Goal: Task Accomplishment & Management: Use online tool/utility

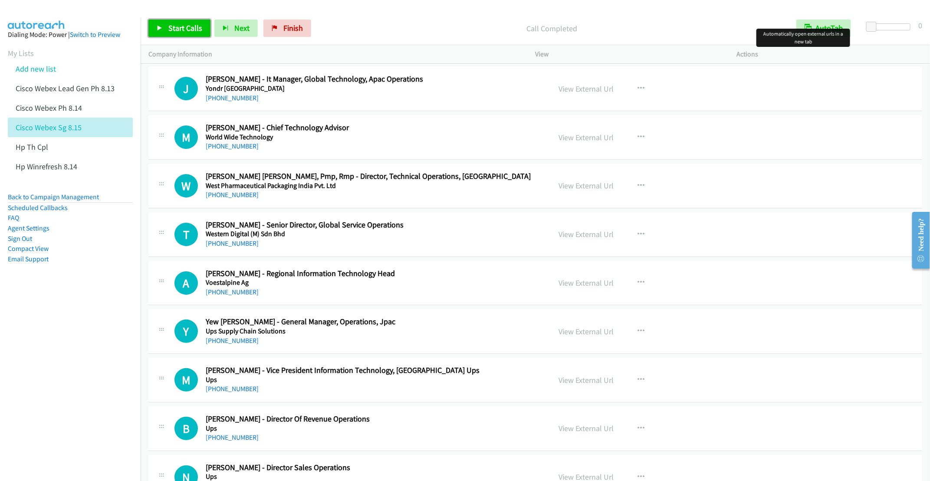
click at [163, 23] on link "Start Calls" at bounding box center [179, 28] width 62 height 17
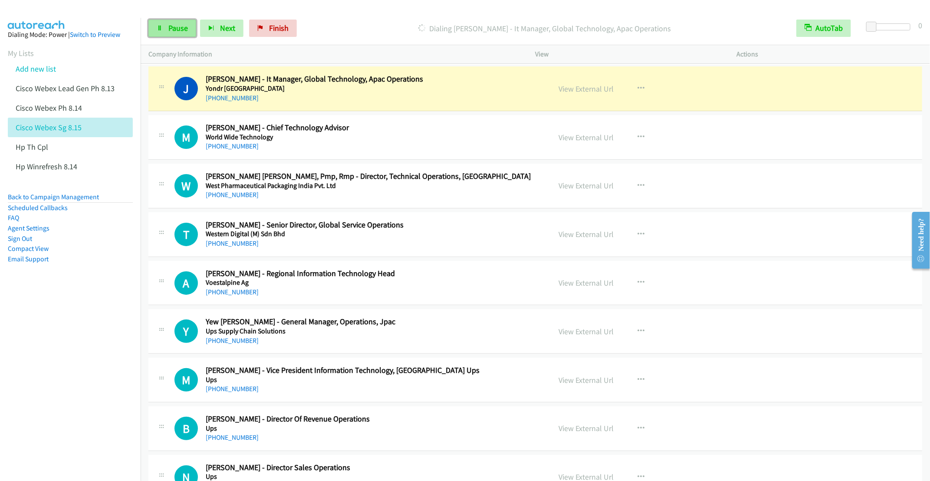
click at [176, 28] on span "Pause" at bounding box center [178, 28] width 20 height 10
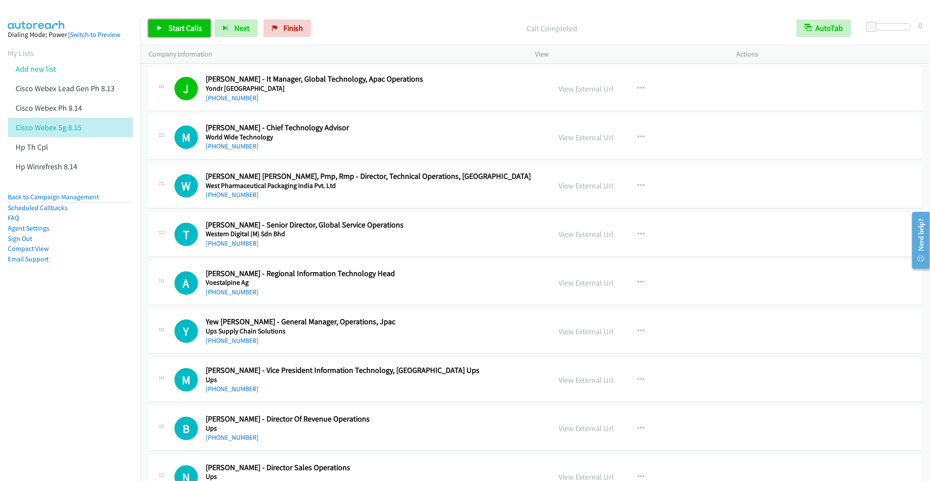
click at [177, 23] on span "Start Calls" at bounding box center [185, 28] width 34 height 10
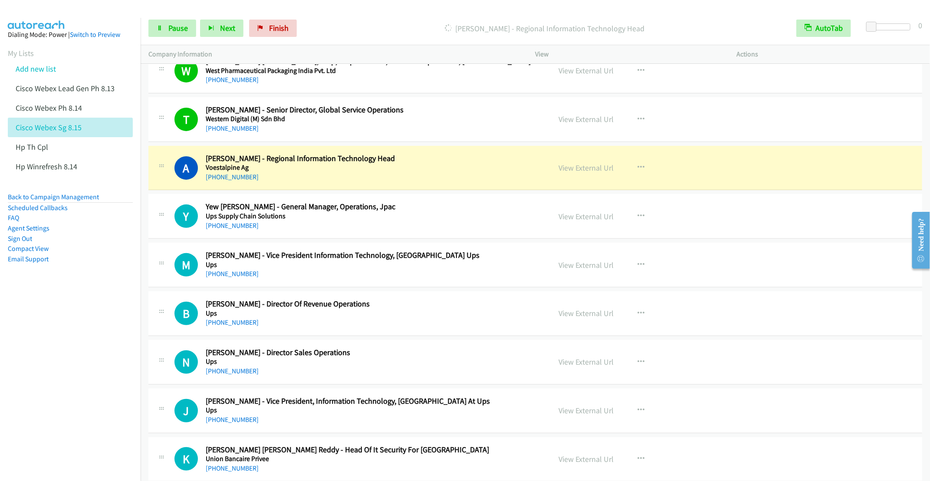
scroll to position [130, 0]
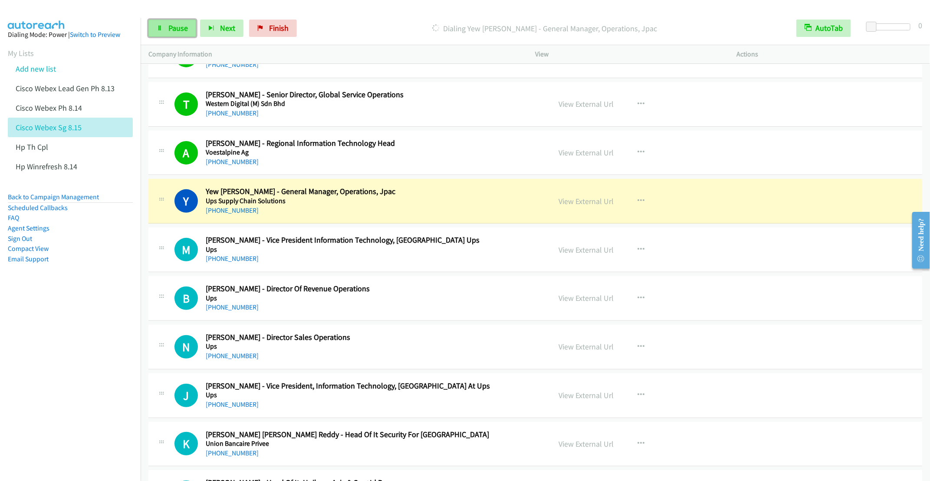
click at [168, 22] on link "Pause" at bounding box center [172, 28] width 48 height 17
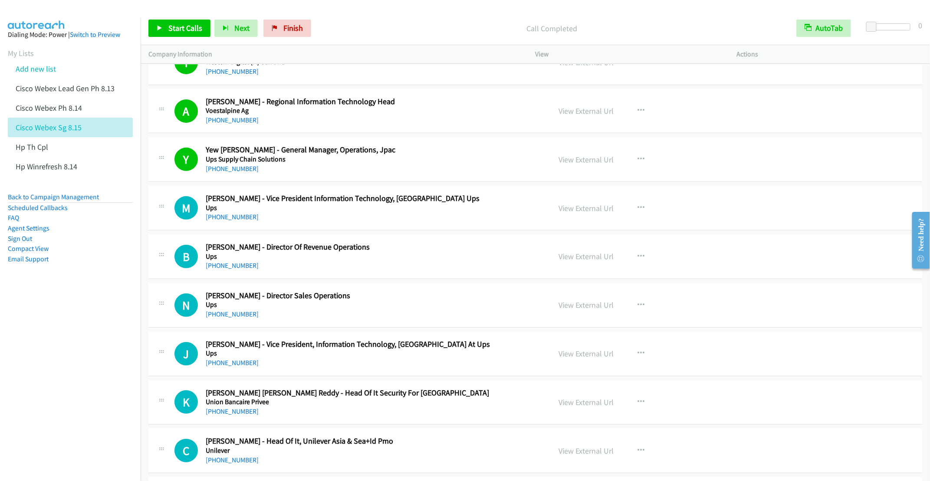
scroll to position [195, 0]
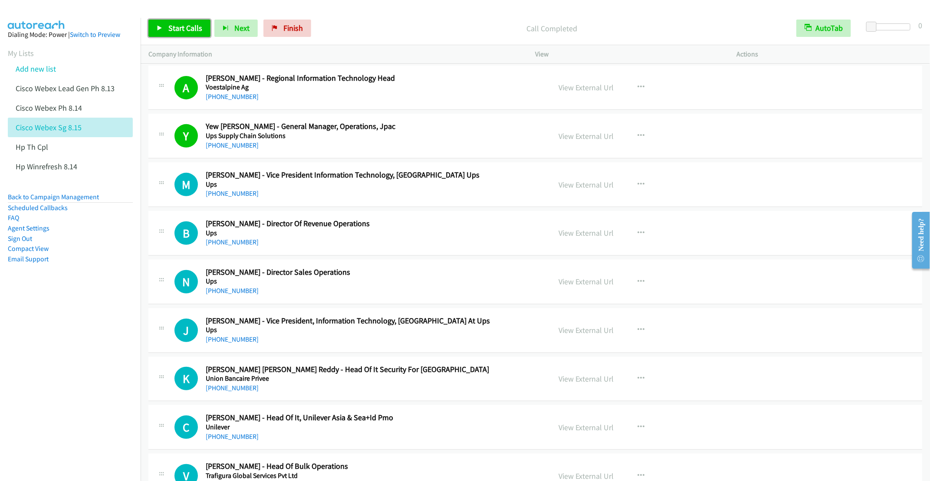
click at [180, 22] on link "Start Calls" at bounding box center [179, 28] width 62 height 17
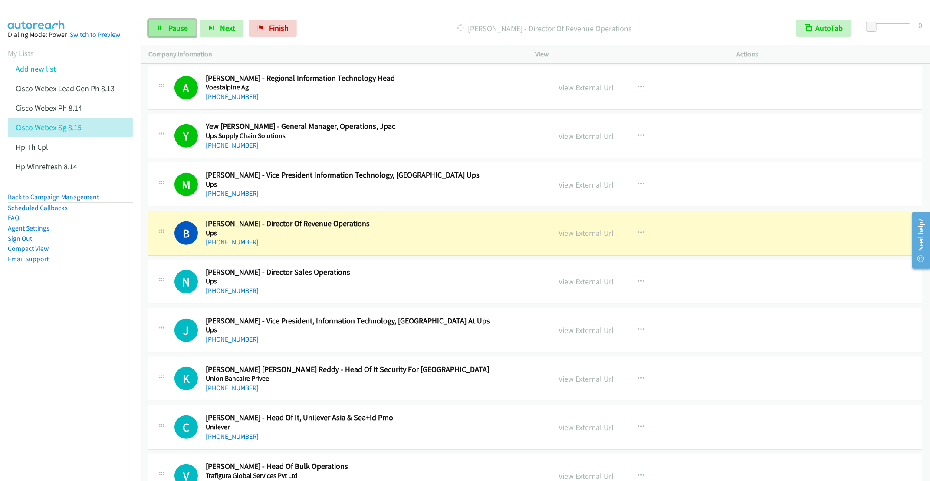
click at [172, 24] on span "Pause" at bounding box center [178, 28] width 20 height 10
click at [456, 240] on div "[PHONE_NUMBER]" at bounding box center [372, 242] width 332 height 10
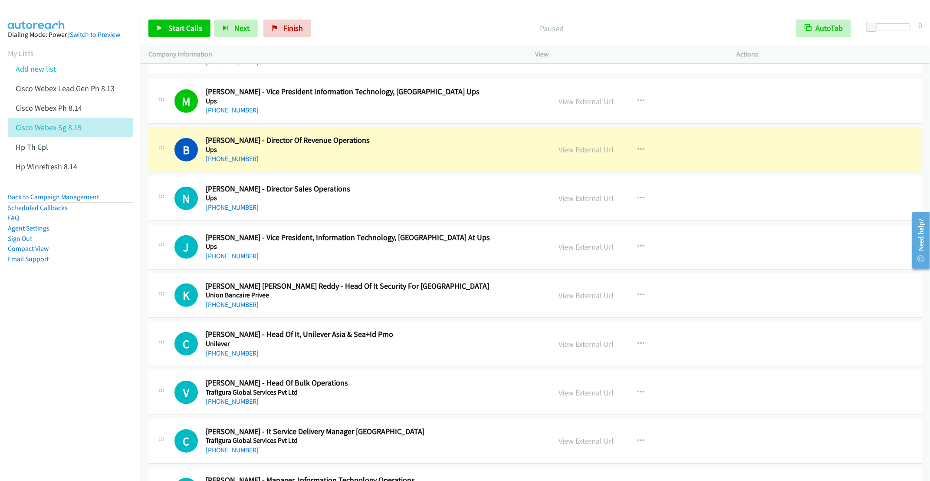
scroll to position [325, 0]
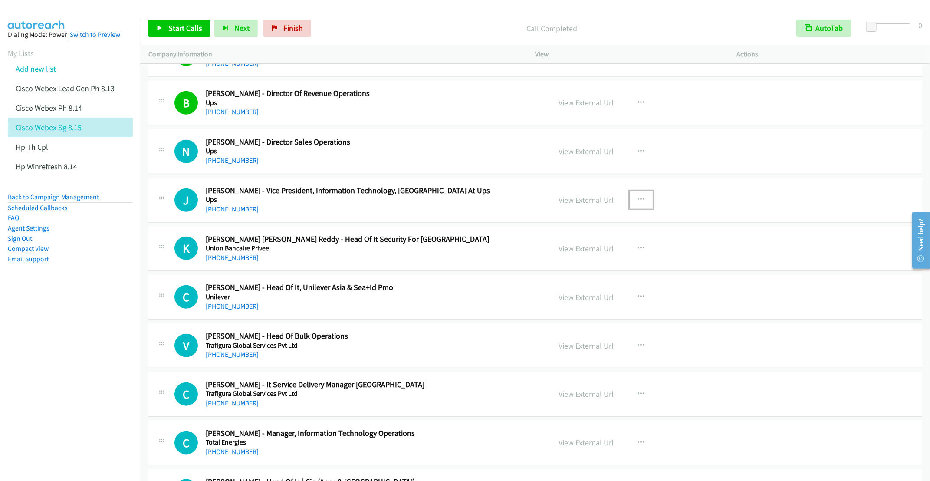
click at [638, 198] on icon "button" at bounding box center [641, 199] width 7 height 7
click at [573, 263] on link "Start Calls Here" at bounding box center [594, 256] width 115 height 17
click at [180, 30] on span "Start Calls" at bounding box center [185, 28] width 34 height 10
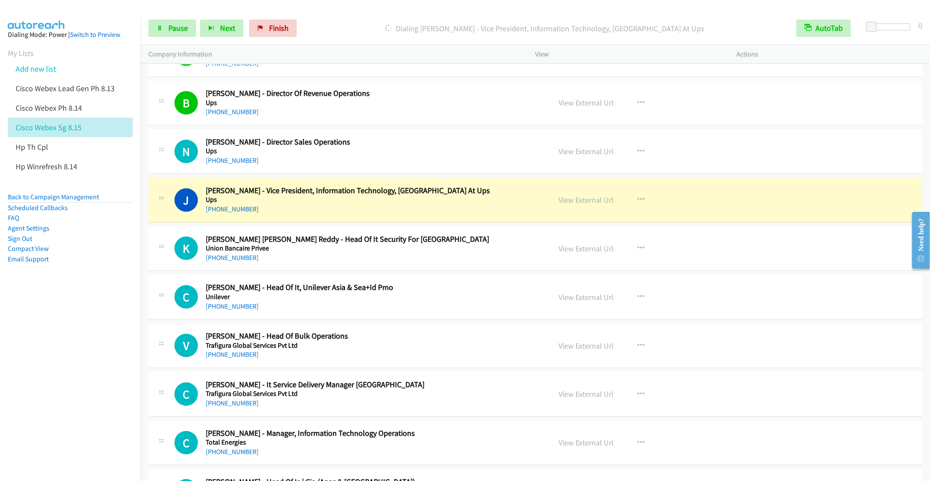
click at [69, 350] on nav "Dialing Mode: Power | Switch to Preview My Lists Add new list Cisco Webex Lead …" at bounding box center [70, 258] width 141 height 481
click at [637, 245] on button "button" at bounding box center [641, 248] width 23 height 17
click at [567, 322] on link "Remove from list" at bounding box center [594, 322] width 115 height 17
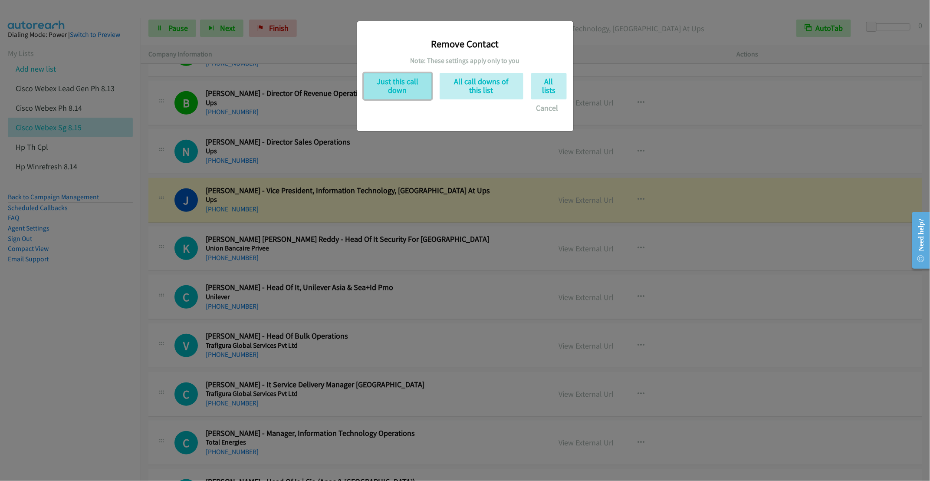
click at [406, 85] on button "Just this call down" at bounding box center [398, 86] width 68 height 26
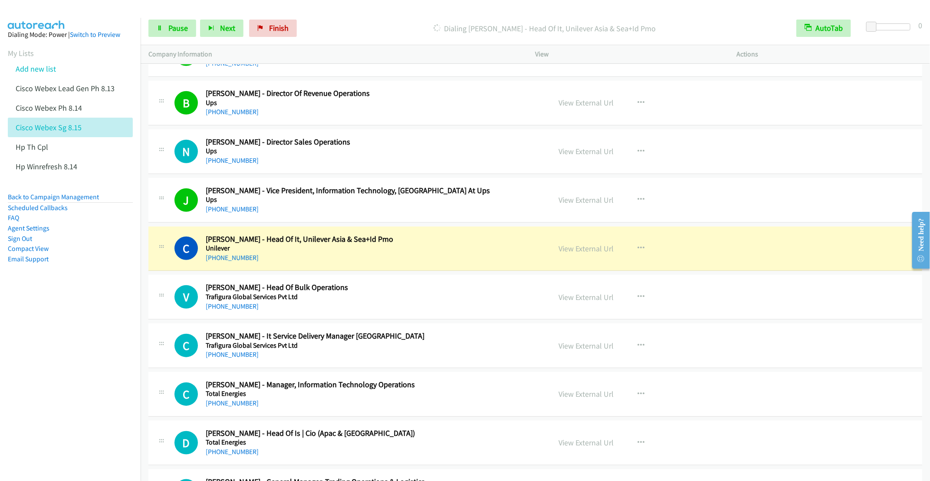
scroll to position [391, 0]
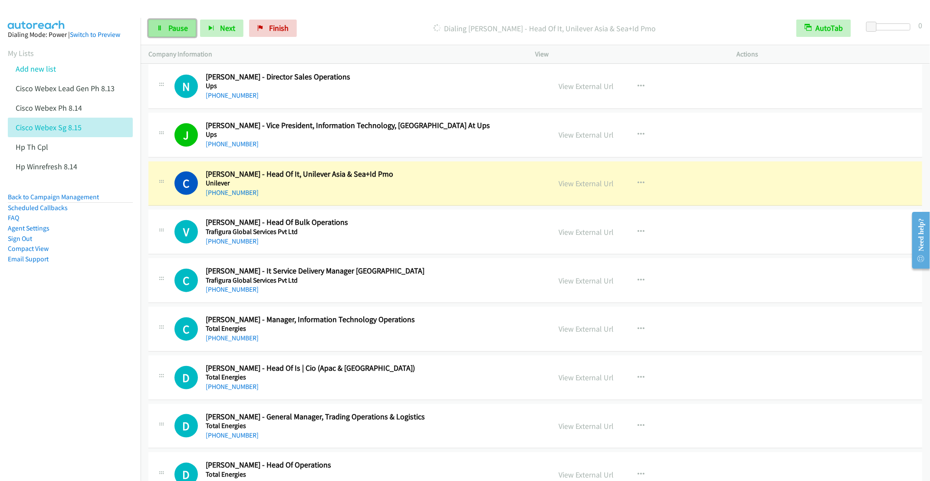
drag, startPoint x: 163, startPoint y: 28, endPoint x: 167, endPoint y: 37, distance: 9.9
click at [163, 28] on link "Pause" at bounding box center [172, 28] width 48 height 17
click at [638, 231] on icon "button" at bounding box center [641, 231] width 7 height 7
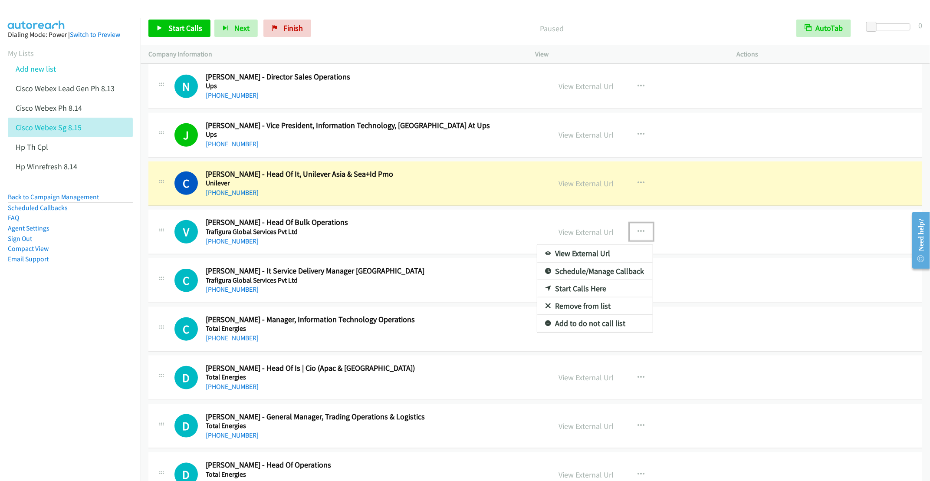
click at [576, 309] on link "Remove from list" at bounding box center [594, 305] width 115 height 17
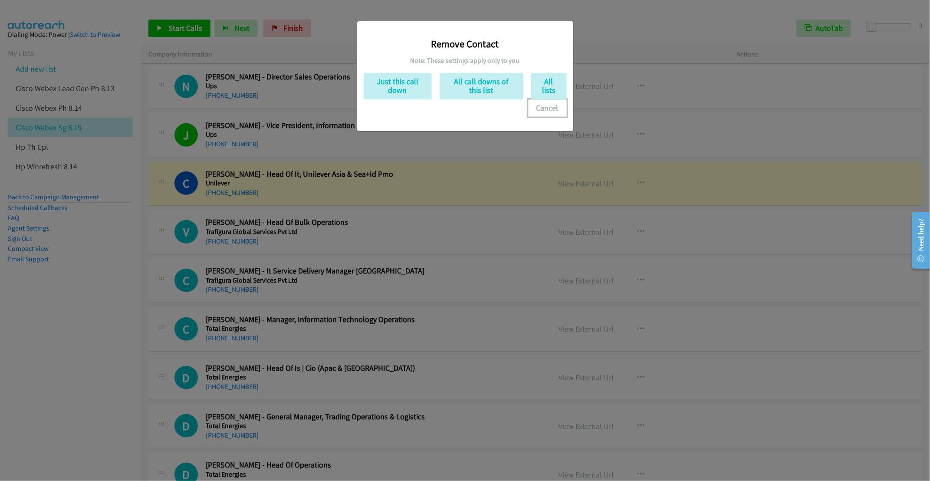
click at [542, 108] on button "Cancel" at bounding box center [547, 107] width 39 height 17
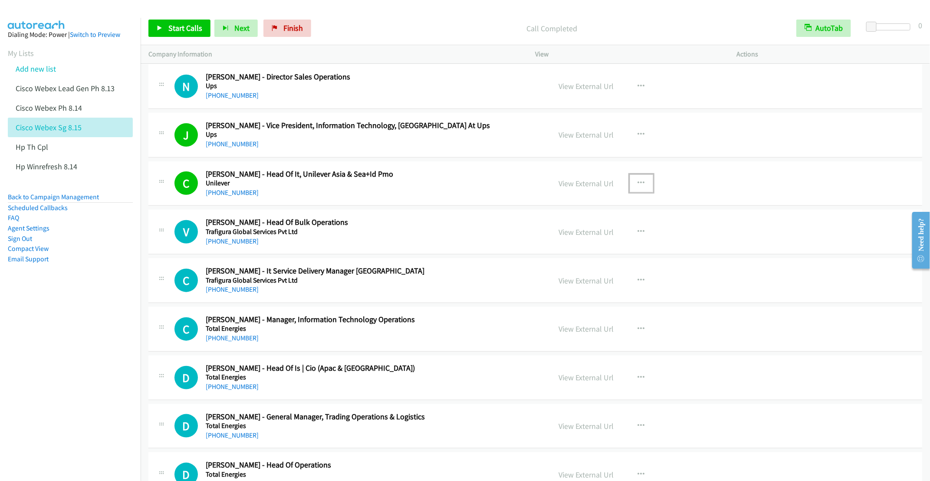
click at [640, 185] on button "button" at bounding box center [641, 182] width 23 height 17
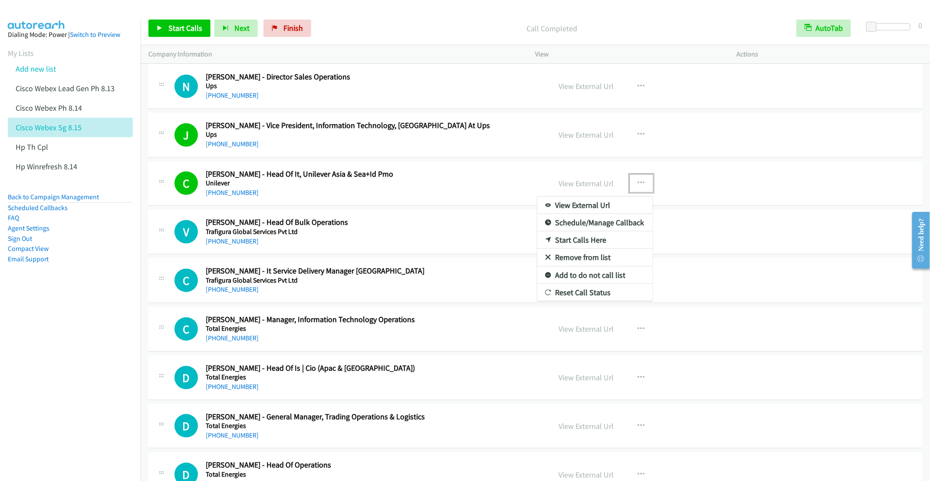
click at [580, 259] on link "Remove from list" at bounding box center [594, 257] width 115 height 17
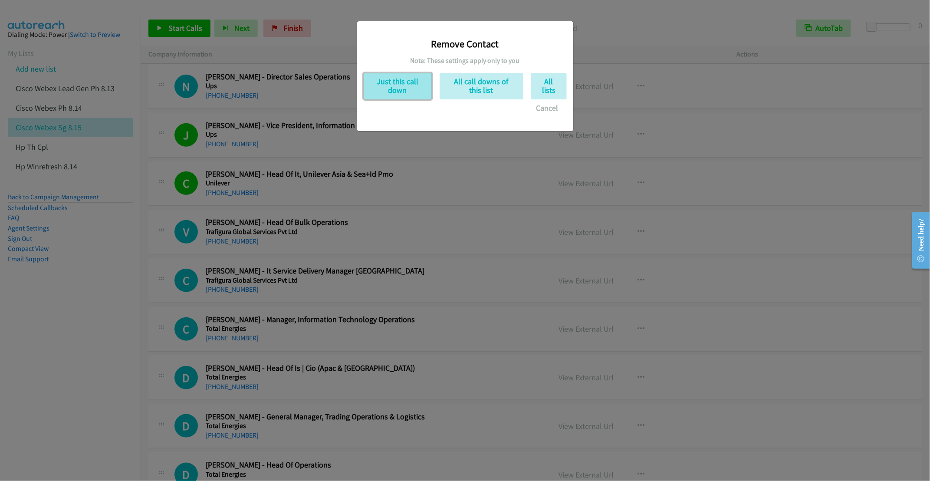
click at [394, 92] on button "Just this call down" at bounding box center [398, 86] width 68 height 26
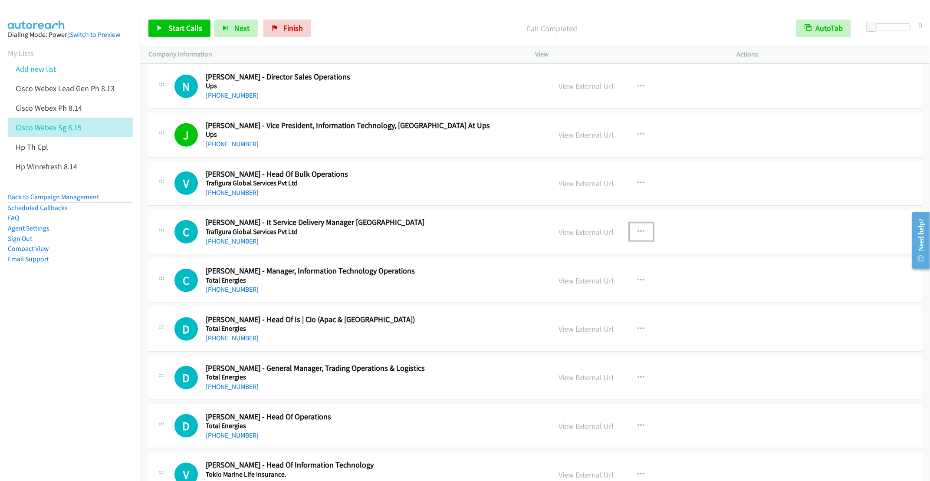
click at [638, 233] on icon "button" at bounding box center [641, 231] width 7 height 7
click at [582, 292] on link "Start Calls Here" at bounding box center [594, 288] width 115 height 17
click at [173, 39] on div "Start Calls Pause Next Finish Call Completed AutoTab AutoTab 0" at bounding box center [535, 28] width 789 height 33
click at [168, 33] on span "Start Calls" at bounding box center [185, 28] width 34 height 10
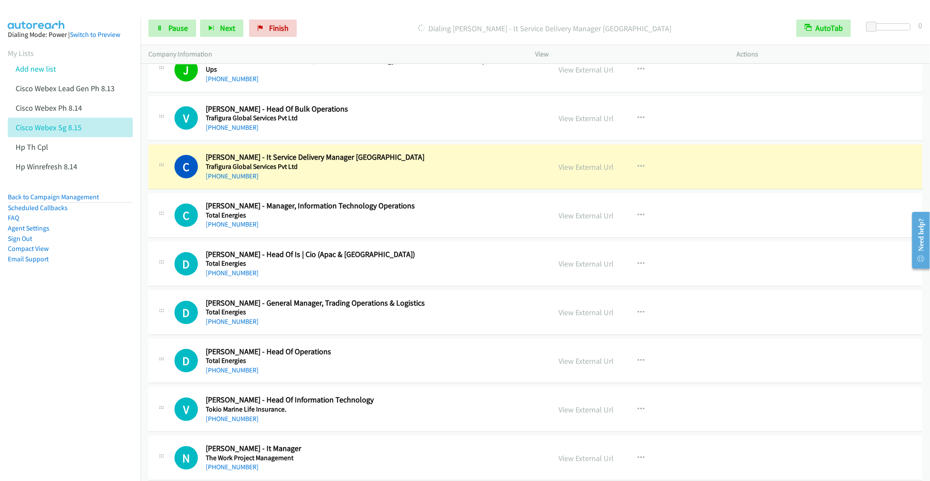
scroll to position [521, 0]
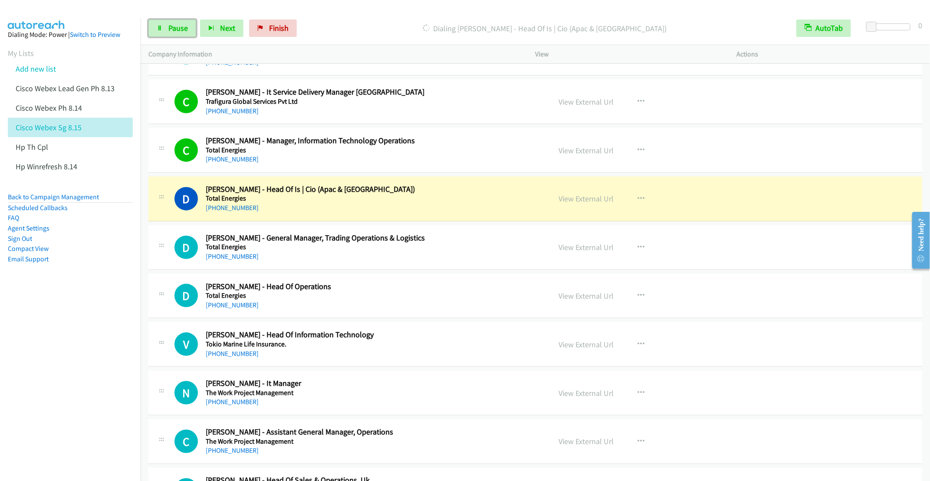
click at [168, 36] on link "Pause" at bounding box center [172, 28] width 48 height 17
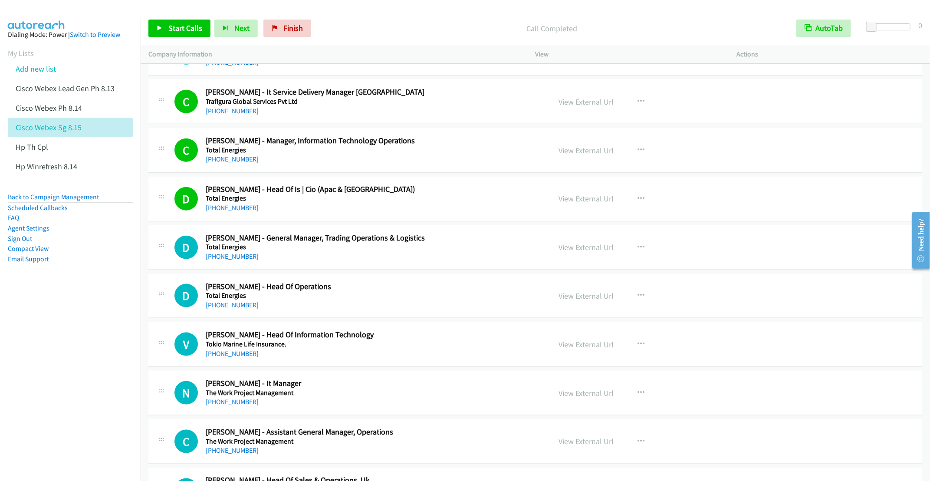
click at [355, 287] on h2 "[PERSON_NAME] - Head Of Operations" at bounding box center [372, 287] width 332 height 10
click at [638, 296] on icon "button" at bounding box center [641, 295] width 7 height 7
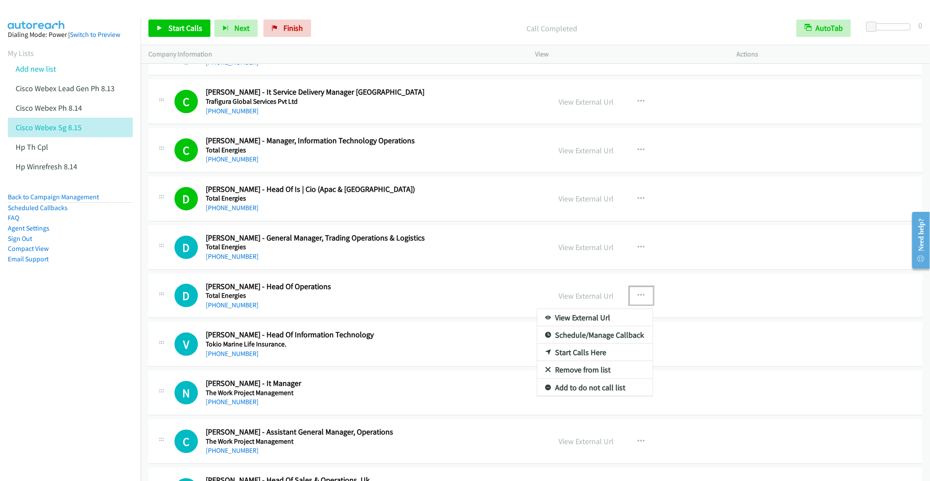
click at [575, 357] on link "Start Calls Here" at bounding box center [594, 352] width 115 height 17
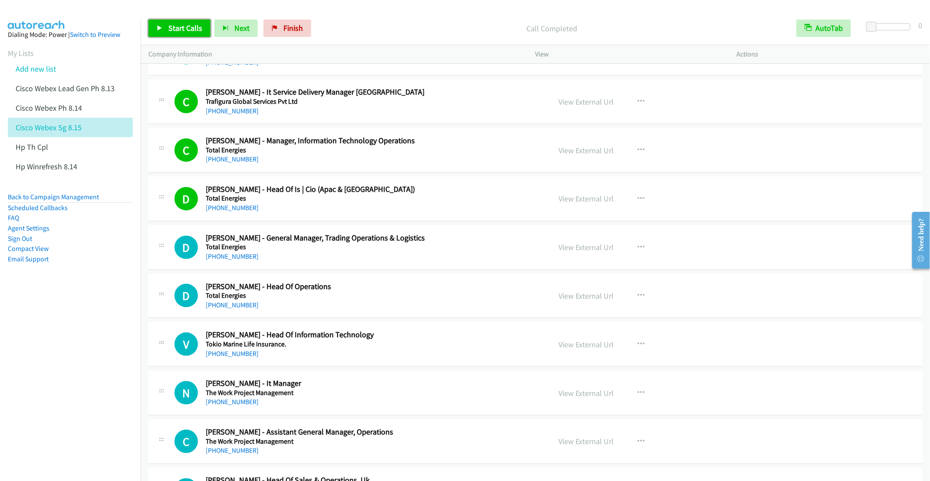
click at [156, 20] on link "Start Calls" at bounding box center [179, 28] width 62 height 17
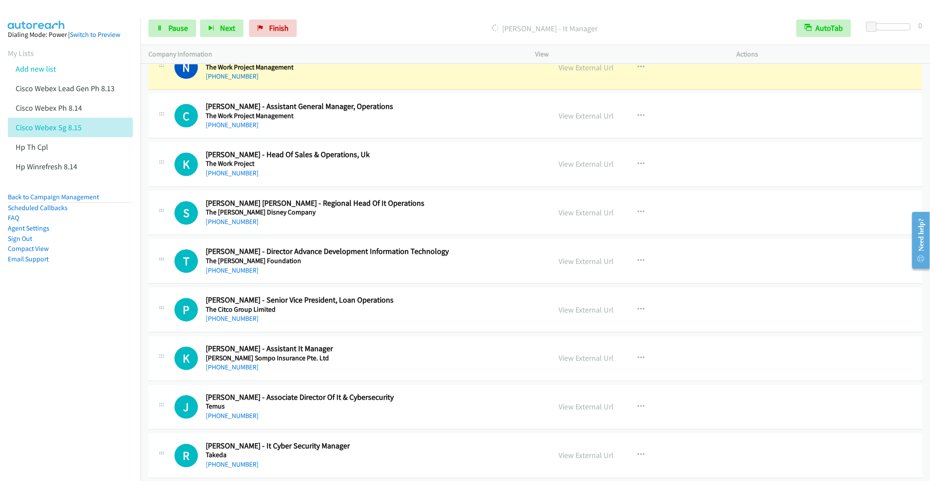
scroll to position [781, 0]
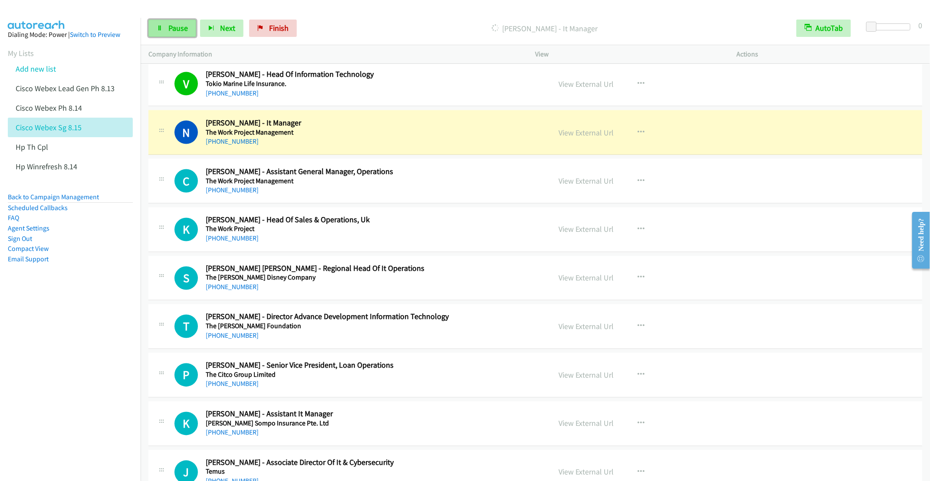
click at [171, 26] on span "Pause" at bounding box center [178, 28] width 20 height 10
click at [183, 26] on span "Start Calls" at bounding box center [185, 28] width 34 height 10
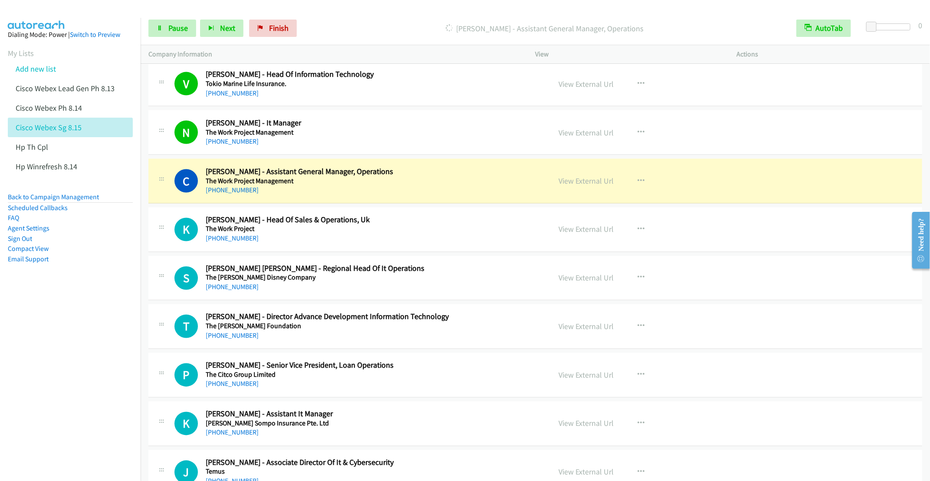
scroll to position [846, 0]
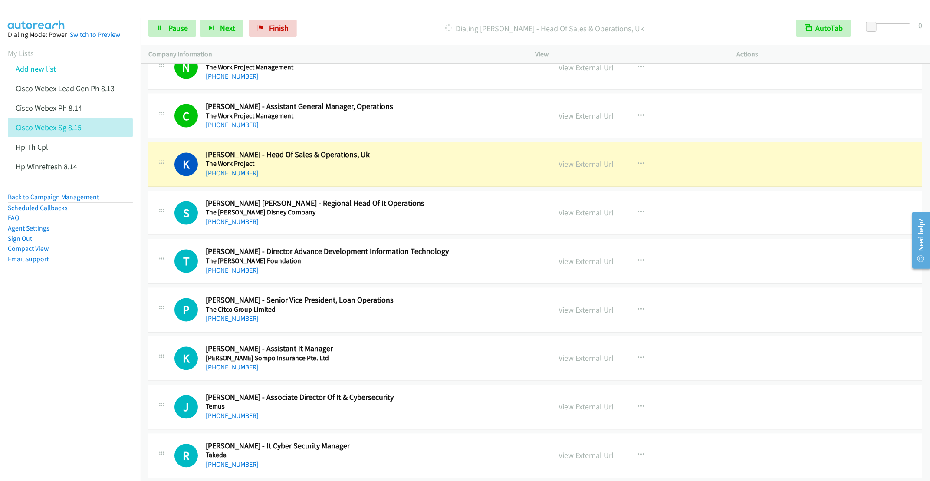
click at [105, 295] on aside "Dialing Mode: Power | Switch to Preview My Lists Add new list Cisco Webex Lead …" at bounding box center [70, 161] width 141 height 286
click at [178, 29] on span "Pause" at bounding box center [178, 28] width 20 height 10
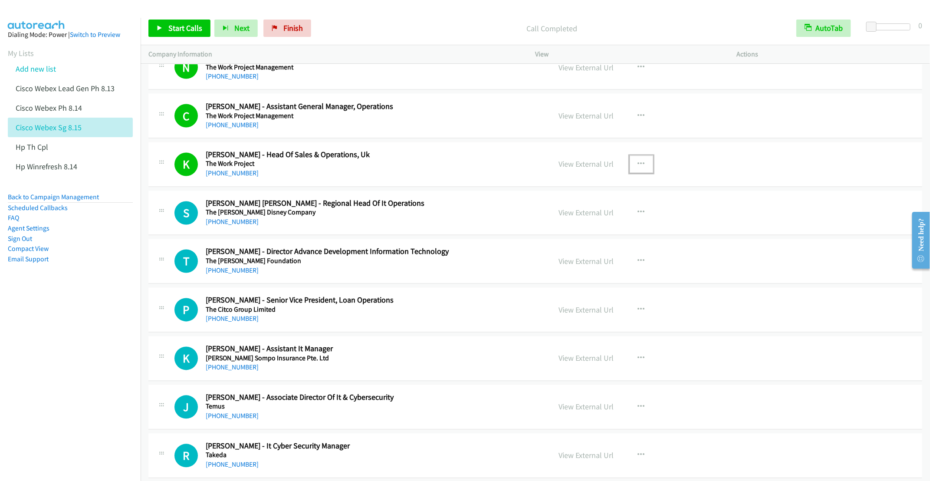
click at [638, 164] on icon "button" at bounding box center [641, 164] width 7 height 7
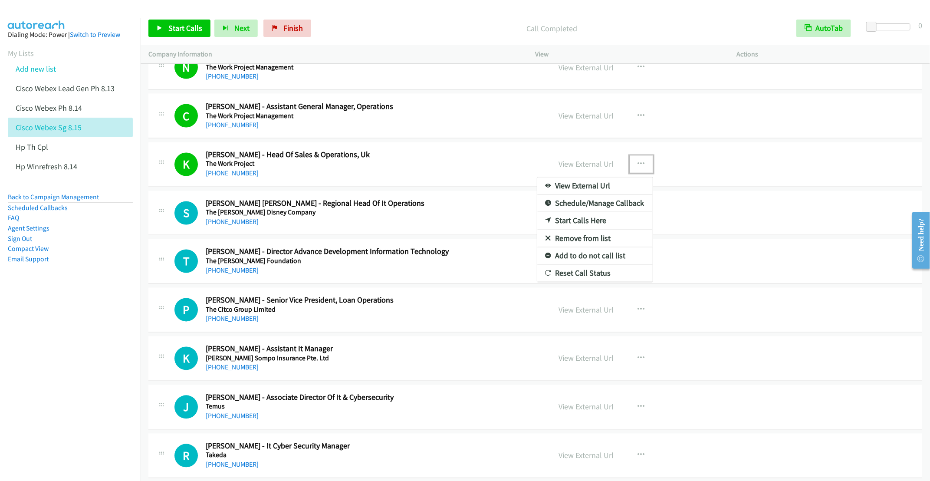
click at [595, 246] on link "Remove from list" at bounding box center [594, 238] width 115 height 17
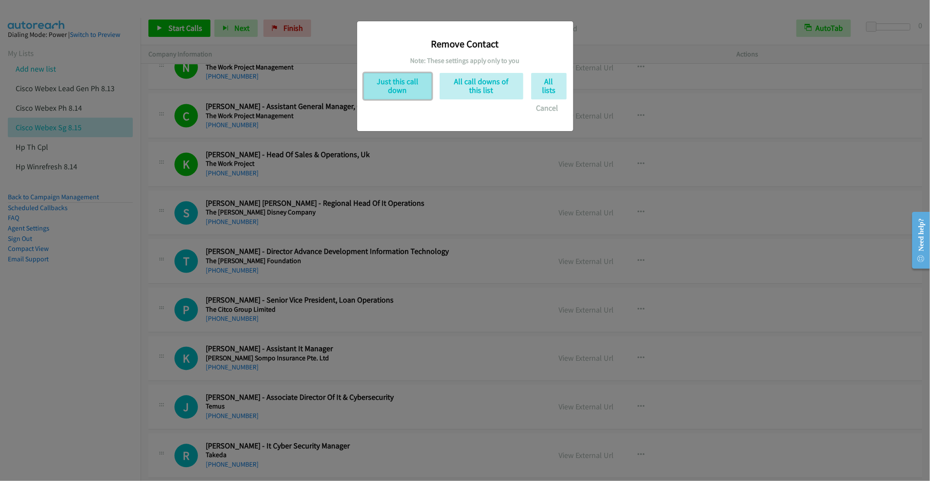
click at [414, 88] on button "Just this call down" at bounding box center [398, 86] width 68 height 26
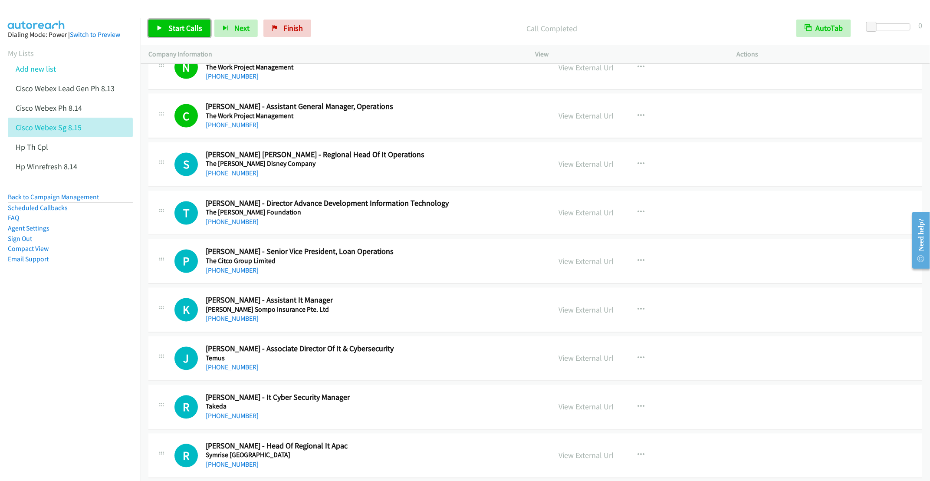
click at [171, 29] on span "Start Calls" at bounding box center [185, 28] width 34 height 10
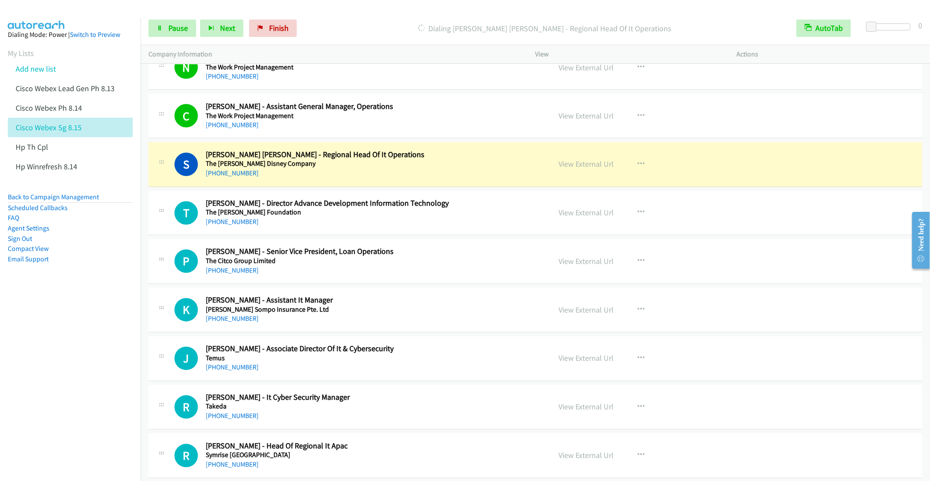
click at [311, 224] on div "[PHONE_NUMBER]" at bounding box center [372, 222] width 332 height 10
click at [170, 31] on span "Pause" at bounding box center [178, 28] width 20 height 10
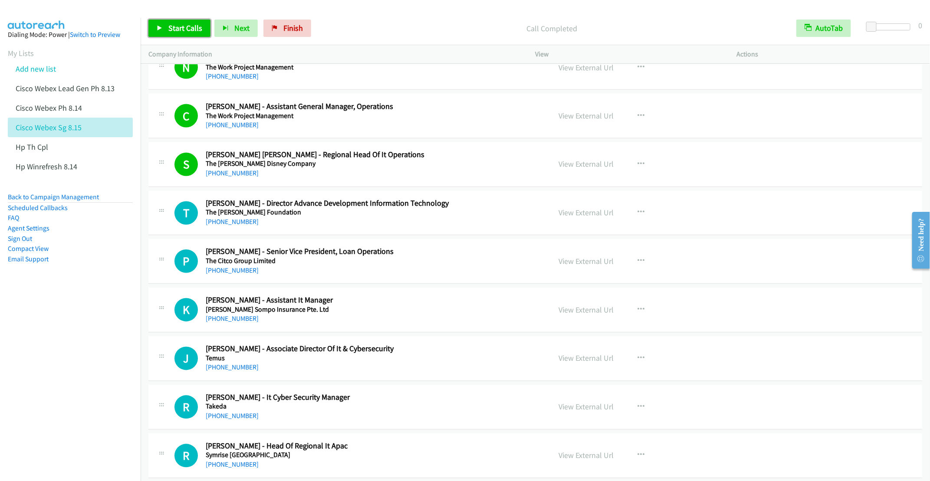
click at [167, 23] on link "Start Calls" at bounding box center [179, 28] width 62 height 17
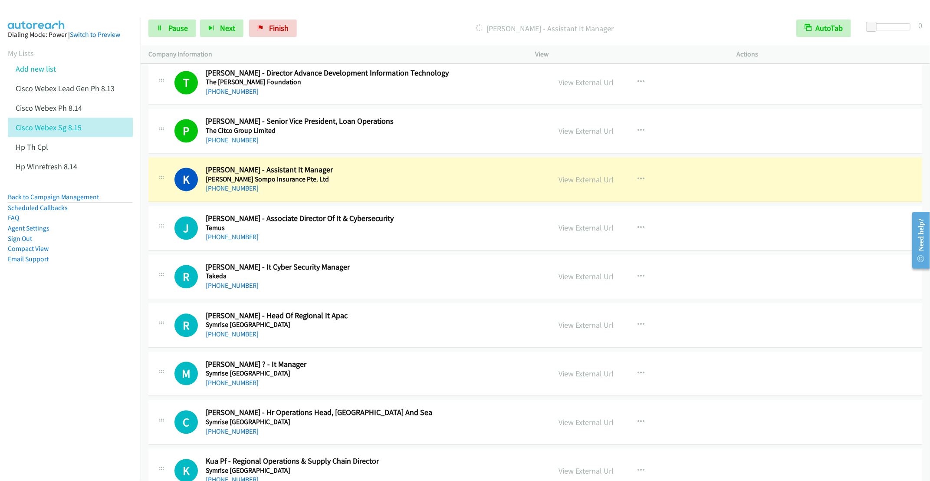
scroll to position [1041, 0]
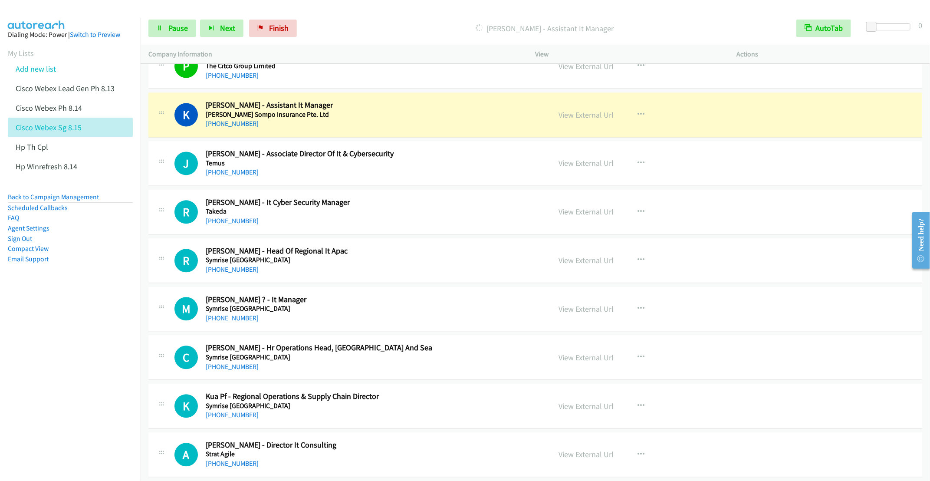
click at [394, 202] on h2 "[PERSON_NAME] - It Cyber Security Manager" at bounding box center [372, 202] width 332 height 10
click at [638, 215] on icon "button" at bounding box center [641, 211] width 7 height 7
click at [570, 291] on link "Remove from list" at bounding box center [594, 285] width 115 height 17
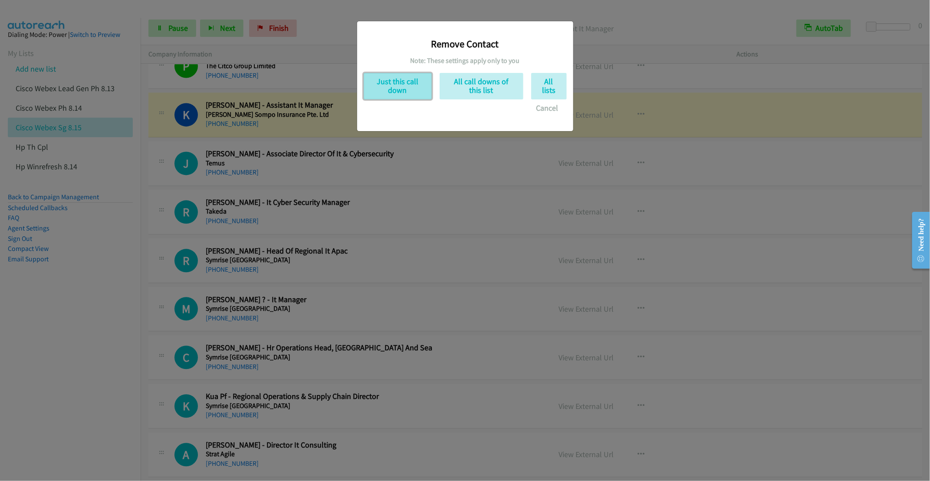
click at [392, 82] on button "Just this call down" at bounding box center [398, 86] width 68 height 26
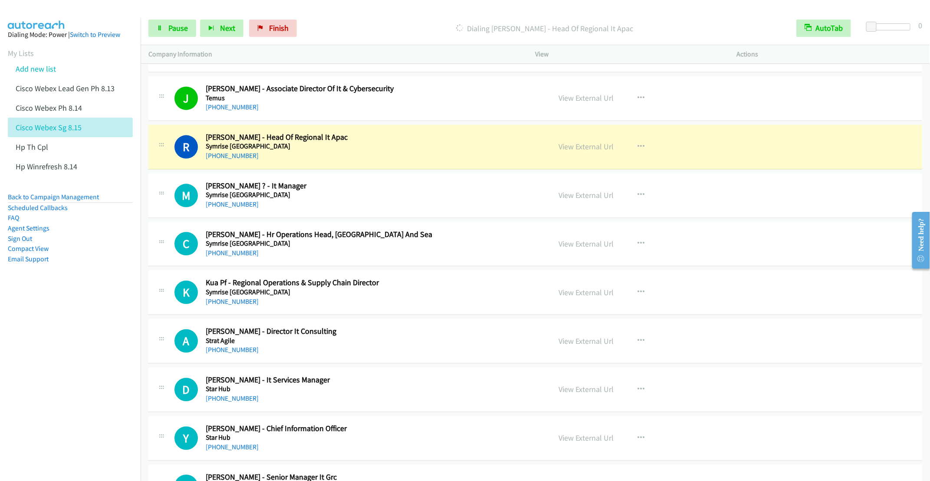
scroll to position [1172, 0]
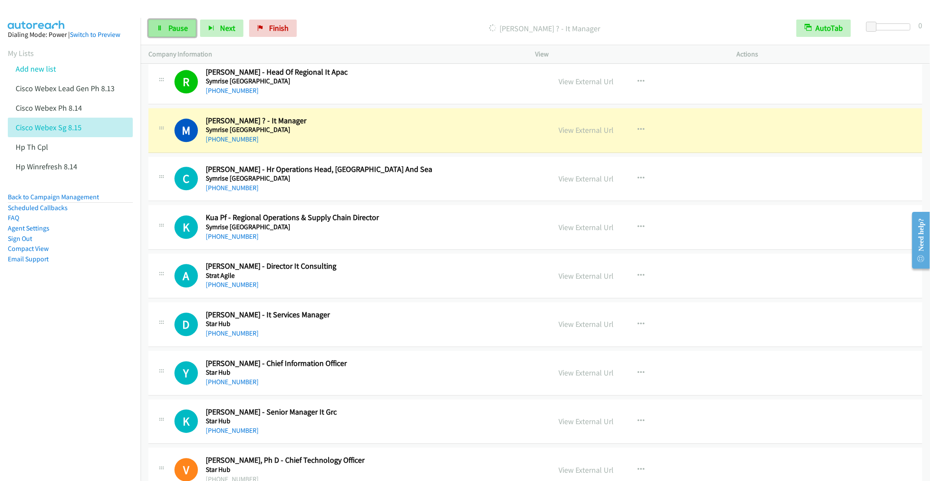
click at [174, 32] on span "Pause" at bounding box center [178, 28] width 20 height 10
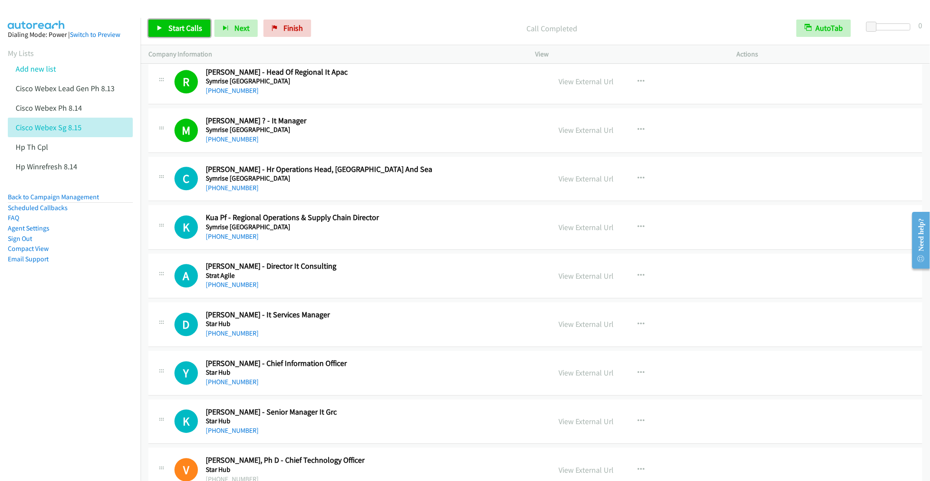
click at [173, 25] on span "Start Calls" at bounding box center [185, 28] width 34 height 10
click at [450, 231] on h5 "Symrise [GEOGRAPHIC_DATA]" at bounding box center [372, 227] width 332 height 9
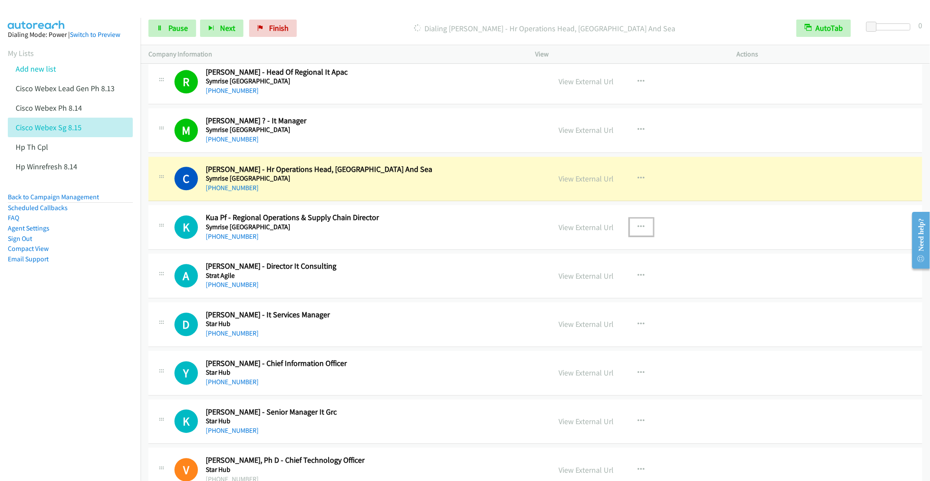
click at [640, 232] on button "button" at bounding box center [641, 226] width 23 height 17
click at [582, 310] on link "Remove from list" at bounding box center [594, 300] width 115 height 17
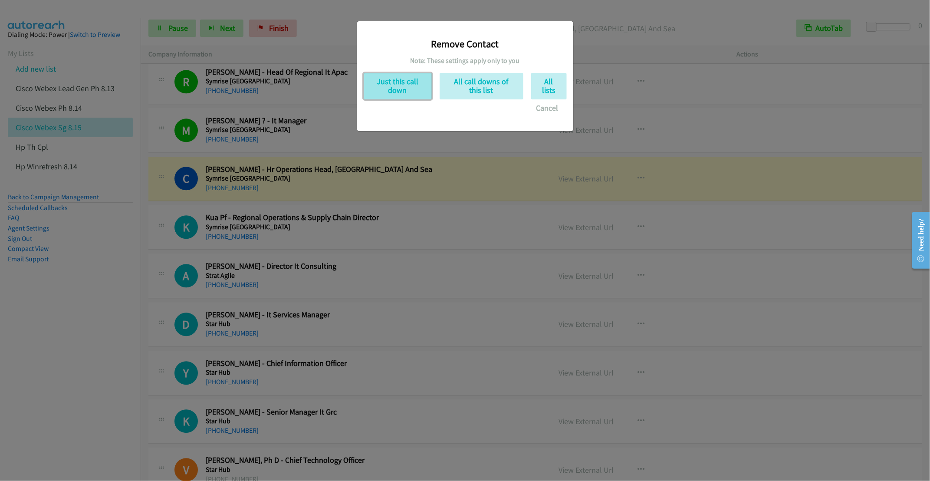
click at [393, 82] on button "Just this call down" at bounding box center [398, 86] width 68 height 26
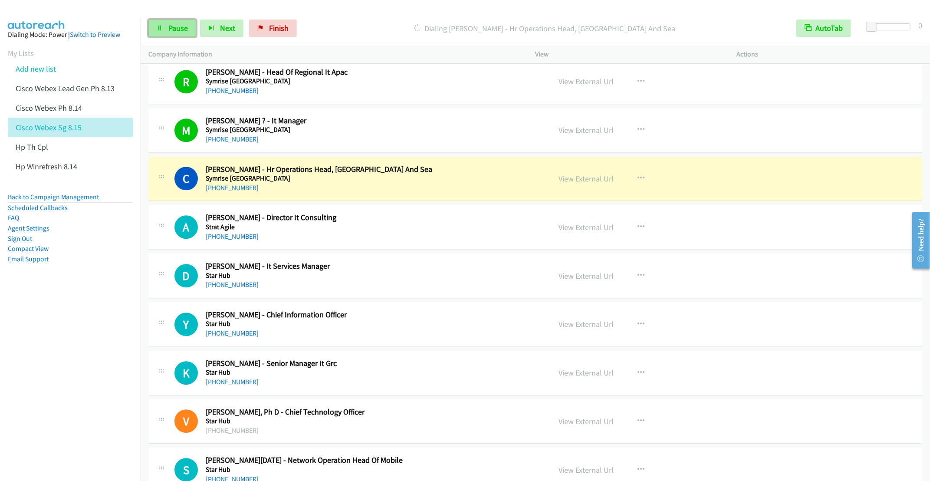
click at [174, 32] on span "Pause" at bounding box center [178, 28] width 20 height 10
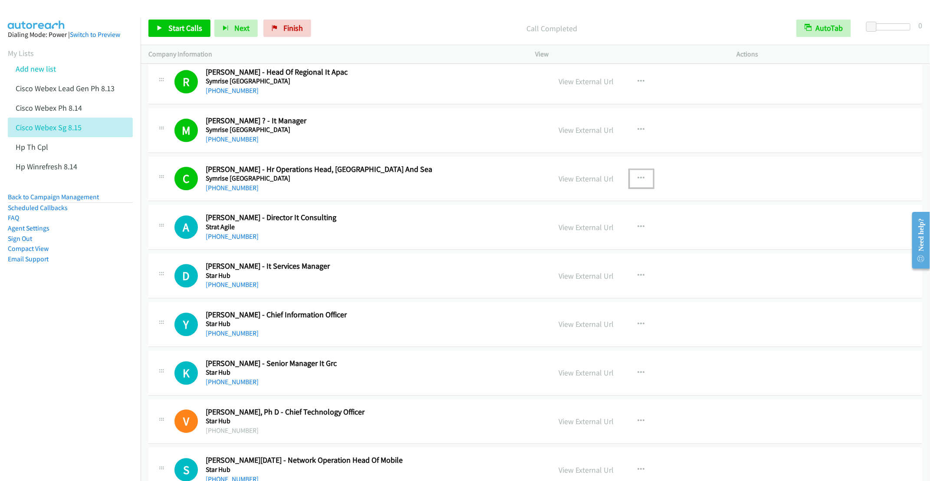
click at [633, 176] on button "button" at bounding box center [641, 178] width 23 height 17
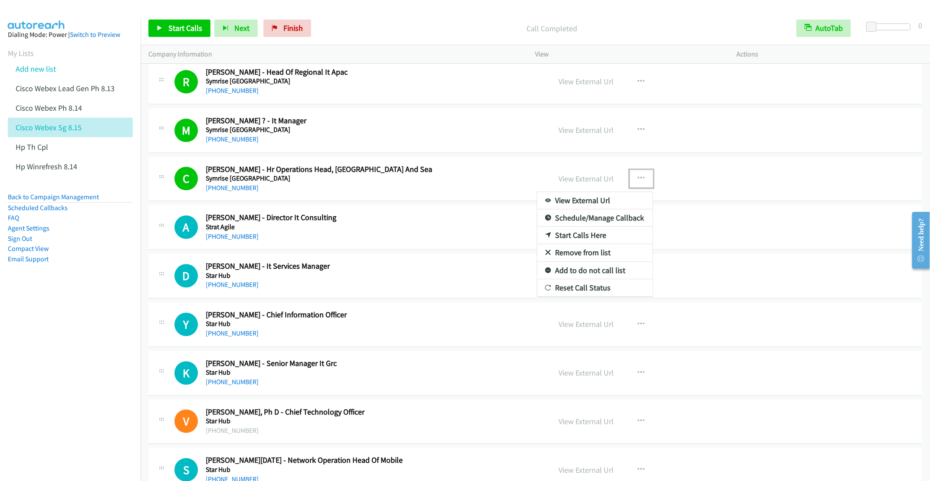
click at [577, 260] on link "Remove from list" at bounding box center [594, 252] width 115 height 17
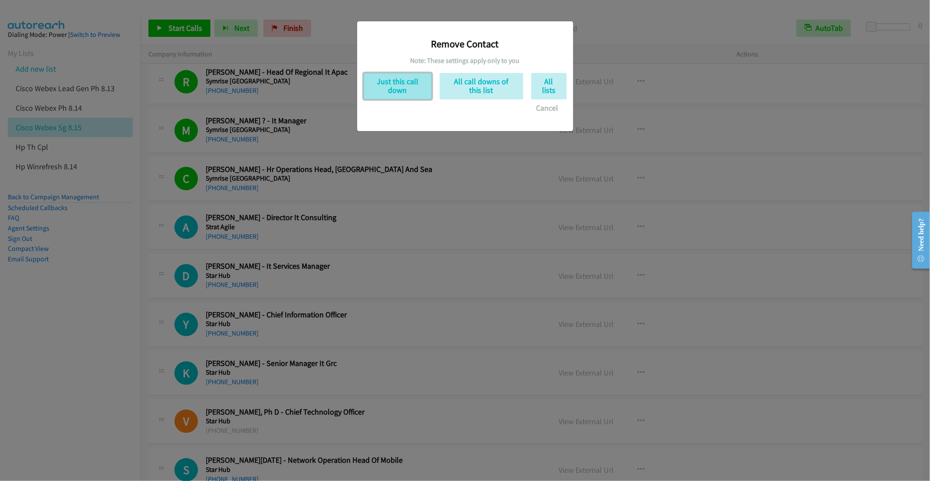
click at [388, 92] on button "Just this call down" at bounding box center [398, 86] width 68 height 26
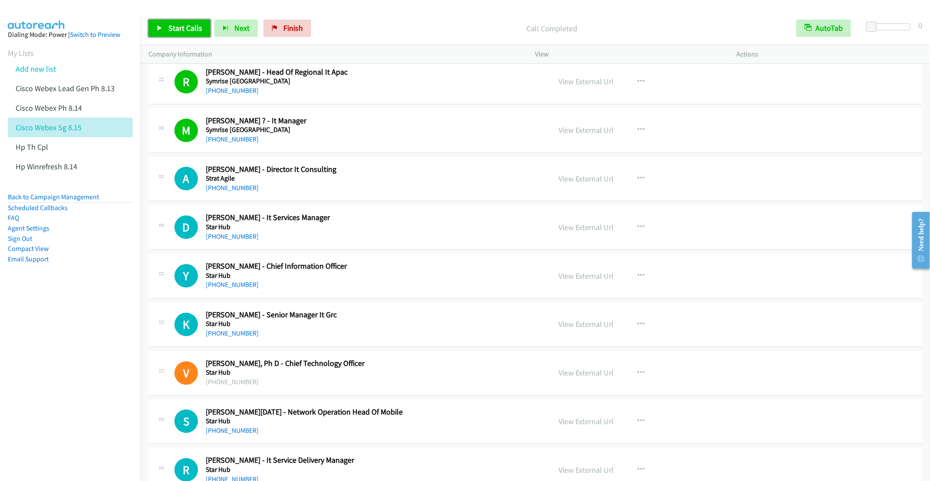
click at [174, 25] on span "Start Calls" at bounding box center [185, 28] width 34 height 10
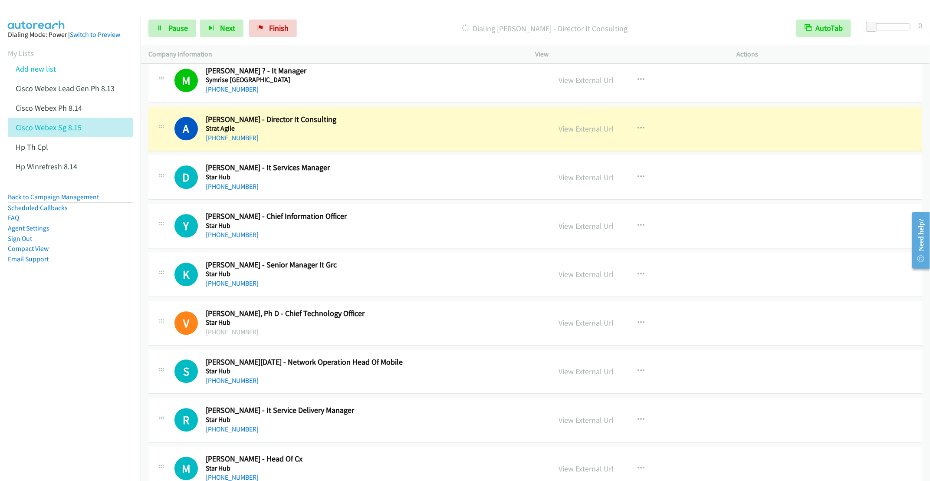
scroll to position [1237, 0]
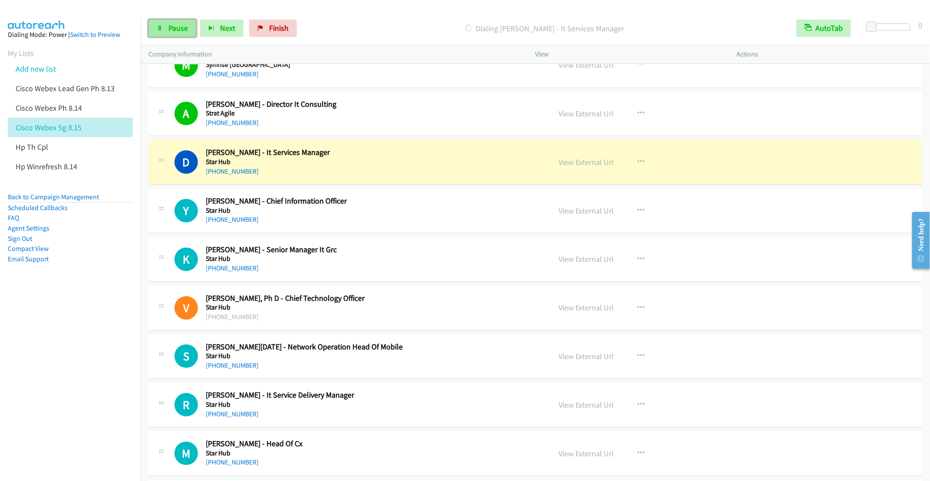
click at [174, 34] on link "Pause" at bounding box center [172, 28] width 48 height 17
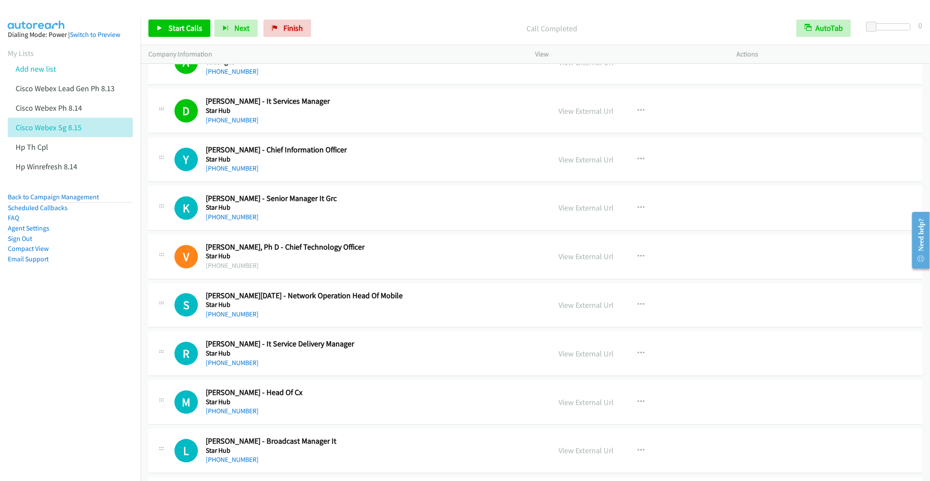
scroll to position [1302, 0]
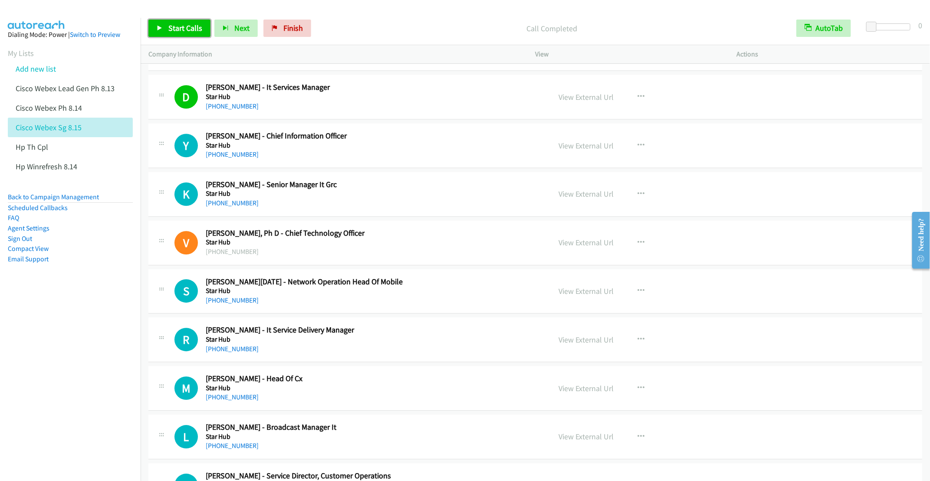
click at [180, 34] on link "Start Calls" at bounding box center [179, 28] width 62 height 17
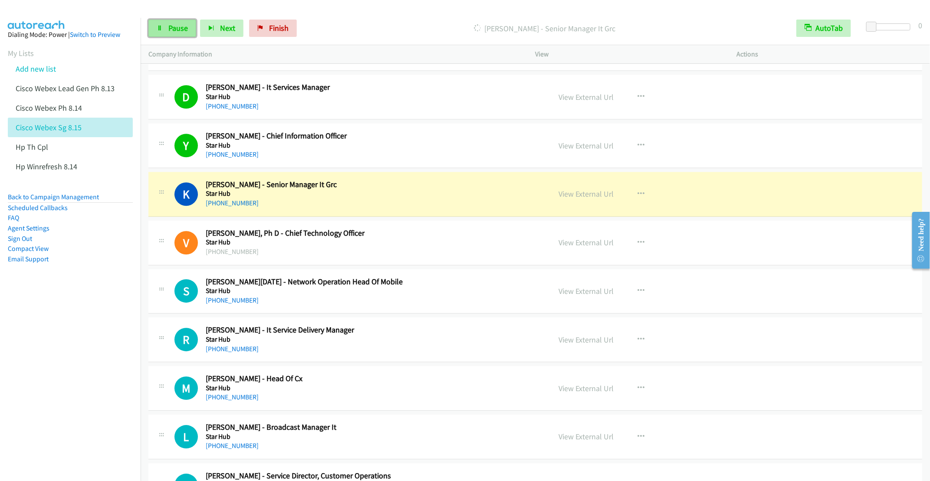
click at [162, 34] on link "Pause" at bounding box center [172, 28] width 48 height 17
